Goal: Use online tool/utility: Use online tool/utility

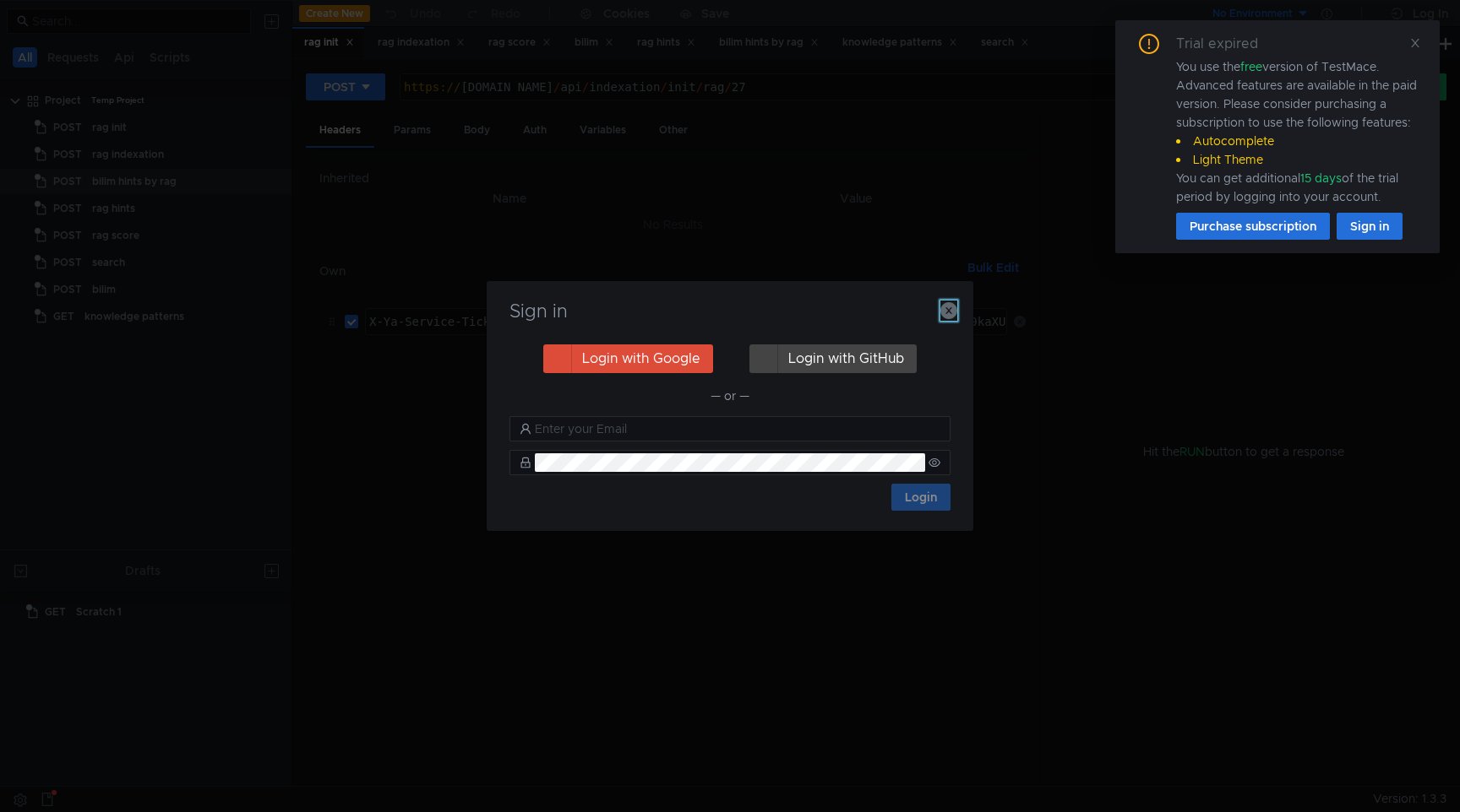
click at [947, 307] on icon "button" at bounding box center [948, 310] width 17 height 17
click at [947, 314] on icon "button" at bounding box center [948, 310] width 17 height 17
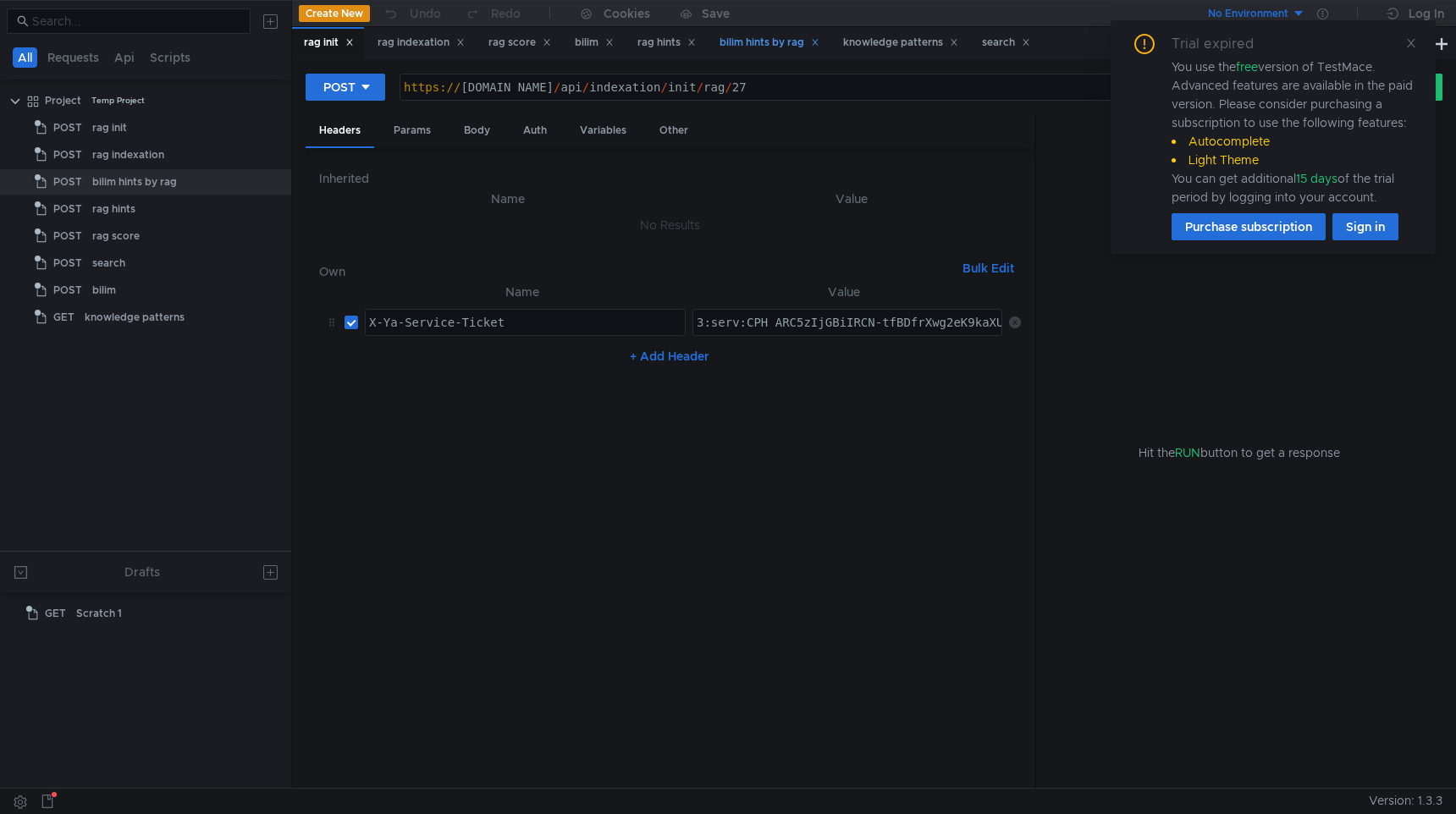
click at [909, 50] on div "knowledge patterns" at bounding box center [900, 43] width 115 height 18
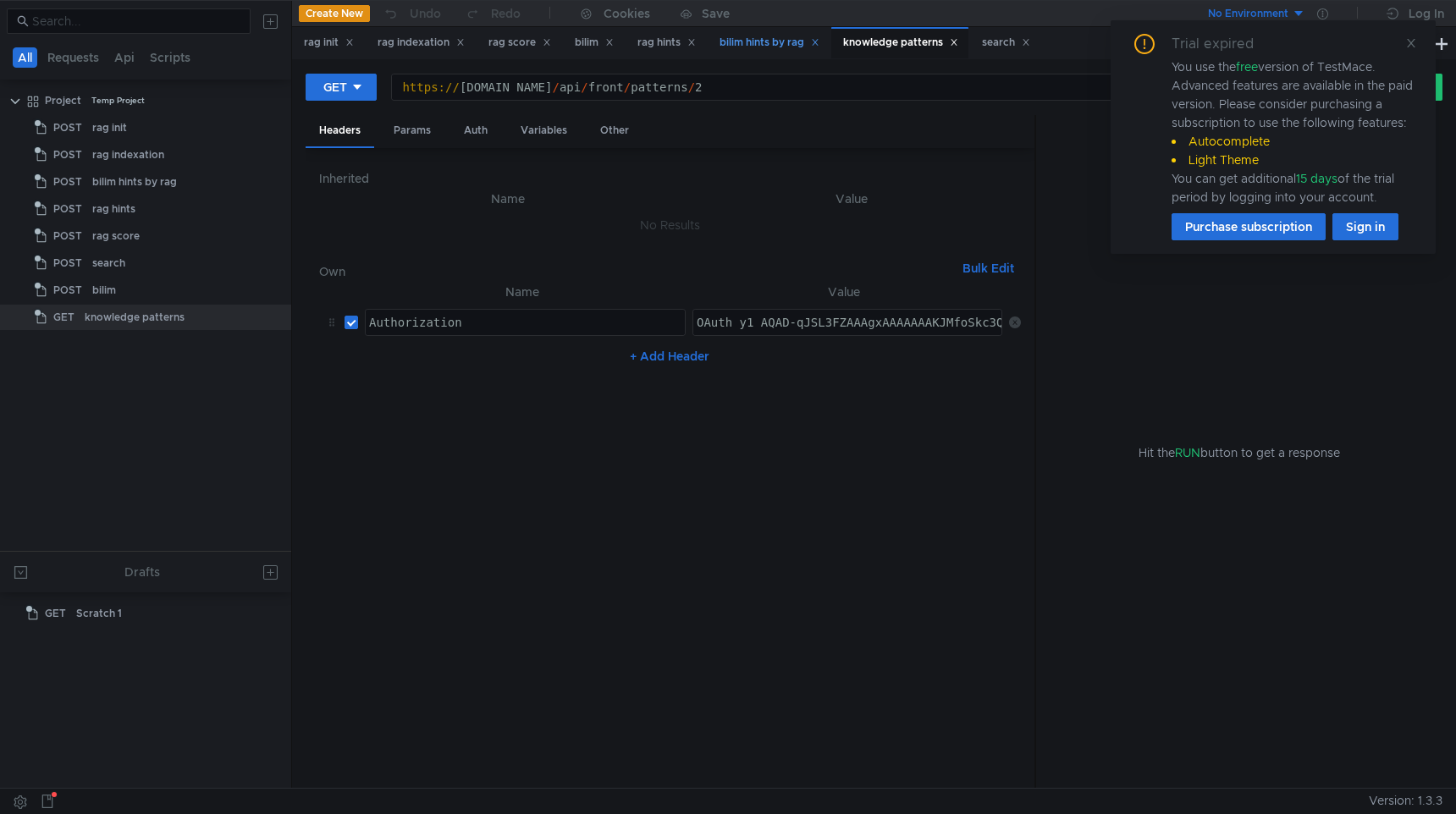
click at [800, 50] on div "bilim hints by rag" at bounding box center [769, 43] width 100 height 18
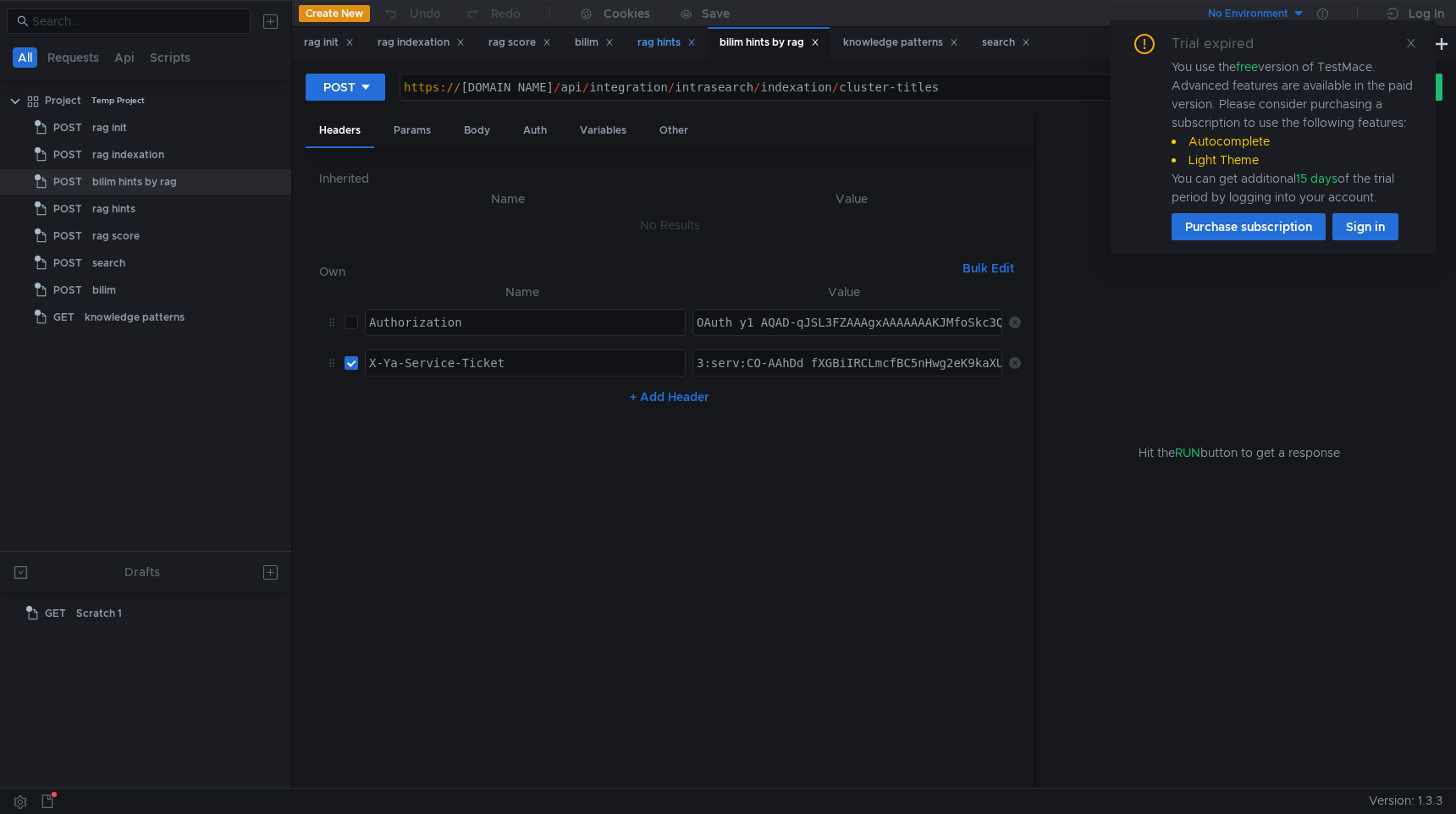
click at [649, 37] on div "rag hints" at bounding box center [666, 43] width 59 height 18
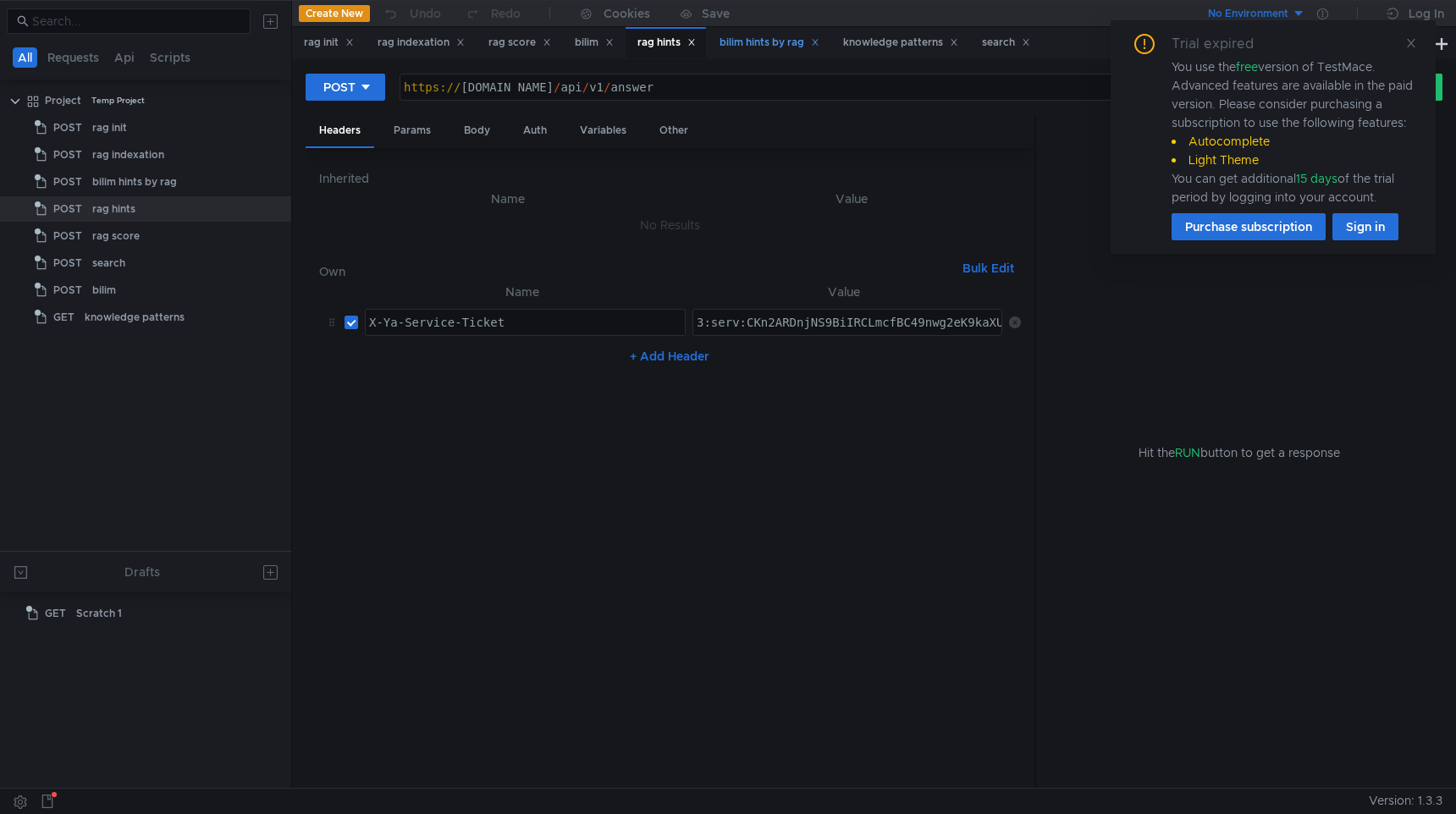
click at [776, 39] on div "bilim hints by rag" at bounding box center [769, 43] width 100 height 18
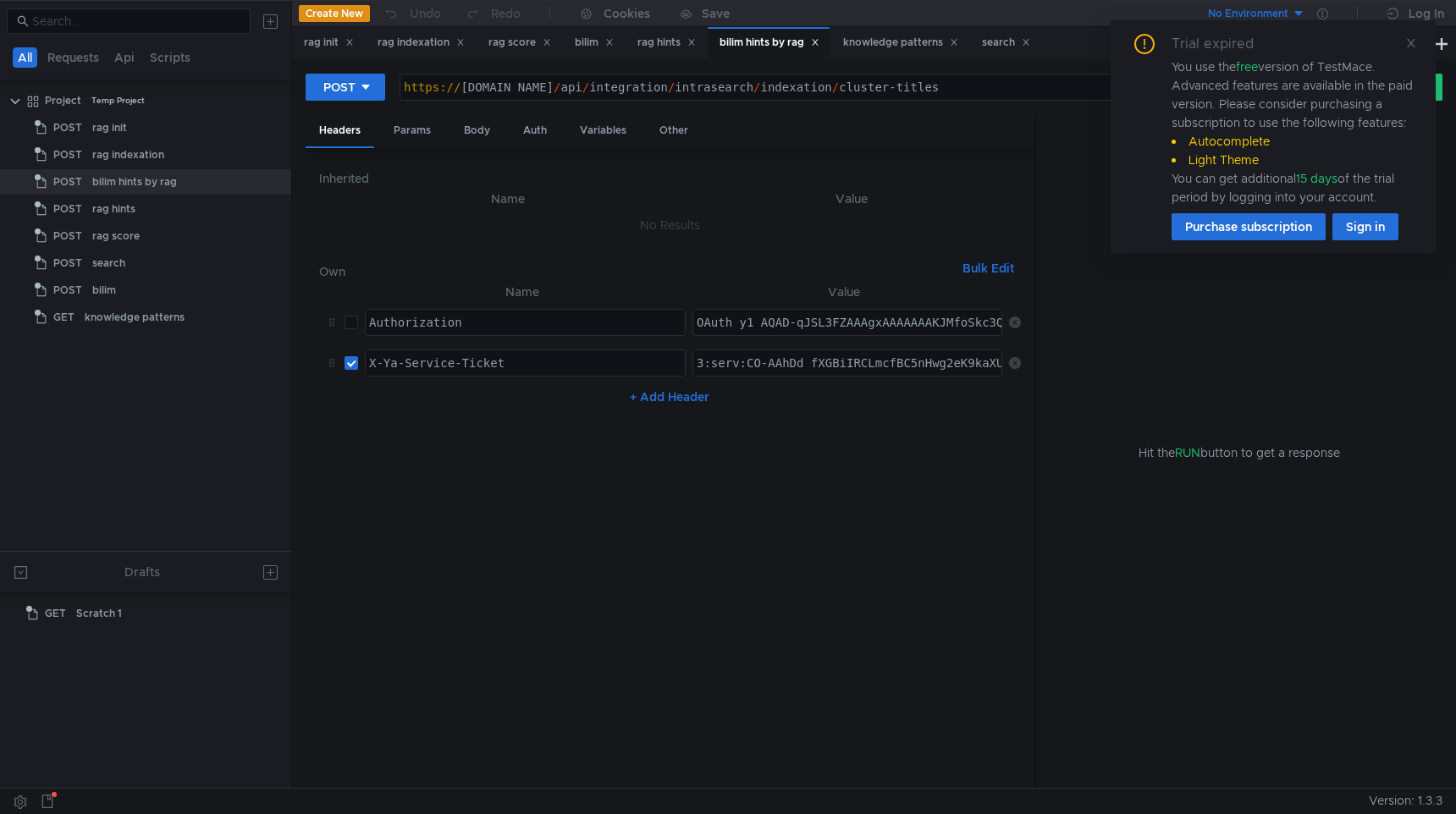
type textarea "[URL][DOMAIN_NAME]"
drag, startPoint x: 670, startPoint y: 88, endPoint x: 458, endPoint y: 88, distance: 212.0
click at [458, 88] on div "https:// [DOMAIN_NAME] / api / integration / intrasearch / indexation / cluster…" at bounding box center [862, 101] width 923 height 41
click at [901, 50] on div "knowledge patterns" at bounding box center [900, 43] width 115 height 18
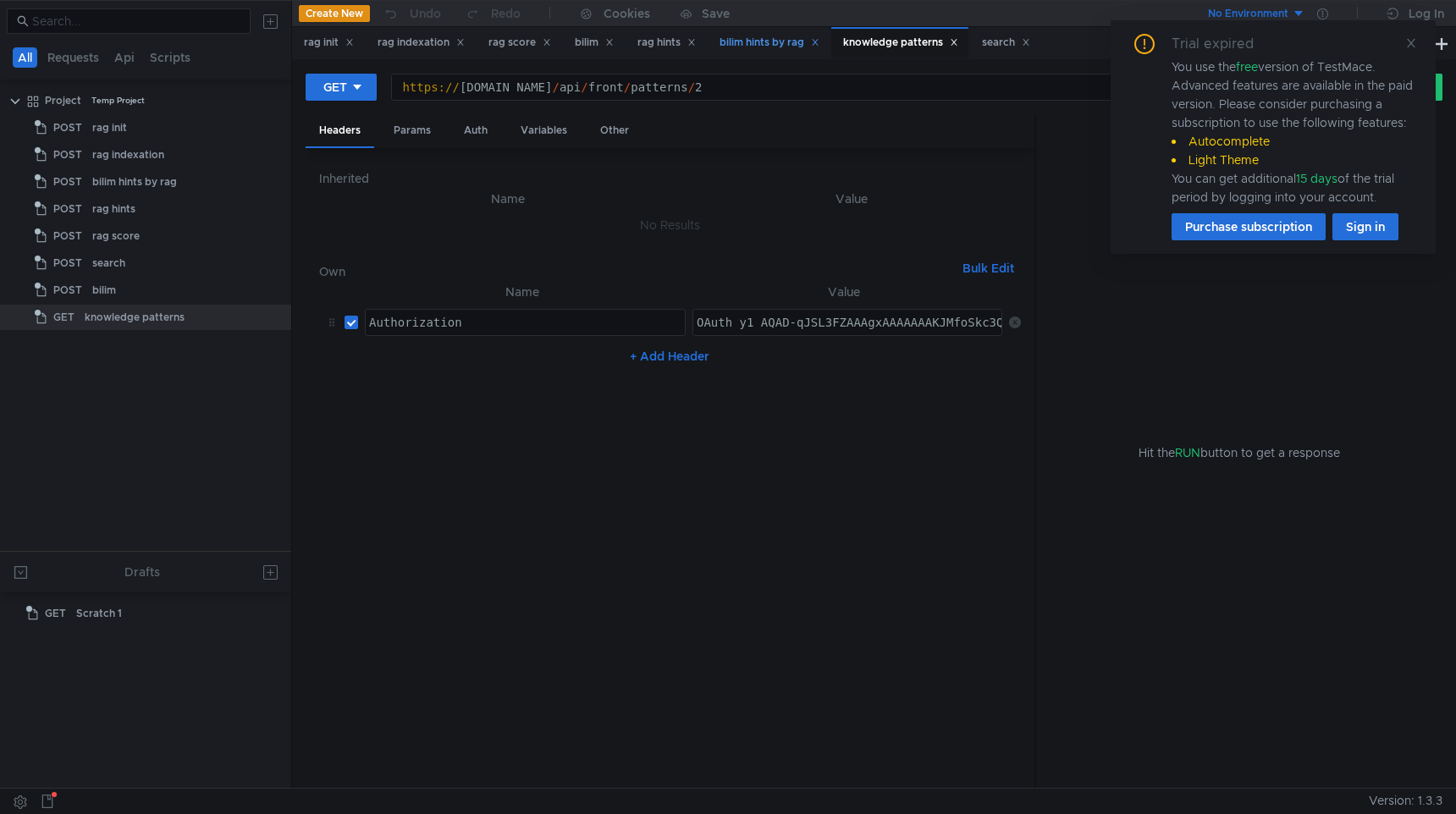
click at [775, 48] on div "bilim hints by rag" at bounding box center [769, 43] width 100 height 18
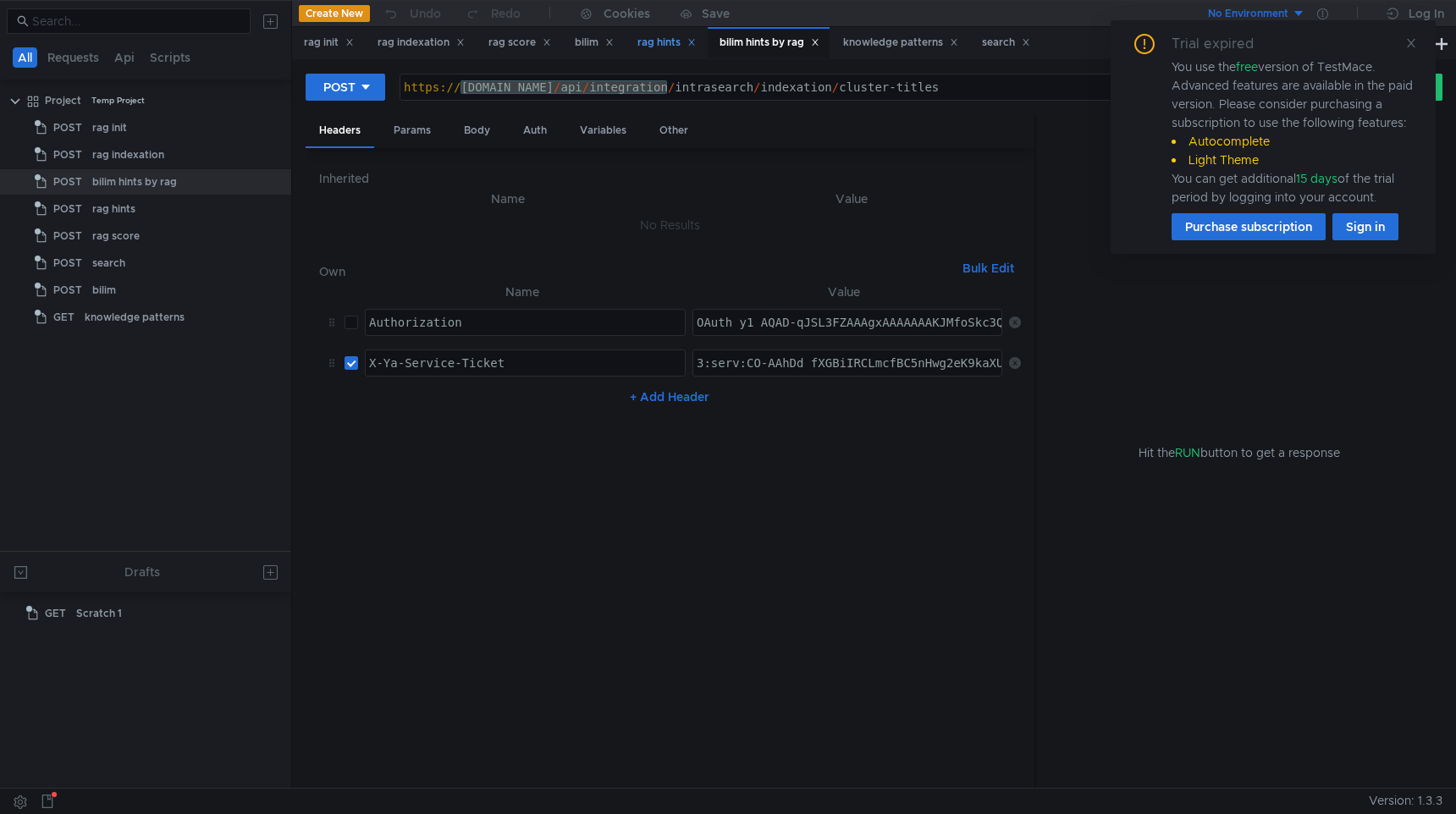
click at [667, 49] on div "rag hints" at bounding box center [666, 43] width 59 height 18
